Goal: Find contact information: Find contact information

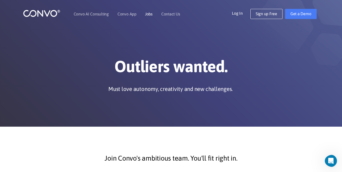
click at [149, 12] on link "Jobs" at bounding box center [149, 14] width 8 height 4
click at [169, 15] on link "Contact Us" at bounding box center [170, 14] width 19 height 4
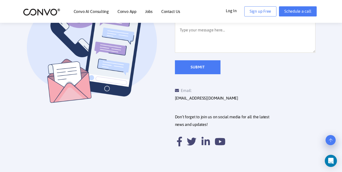
scroll to position [183, 0]
click at [200, 135] on div at bounding box center [205, 141] width 12 height 22
